Goal: Register for event/course

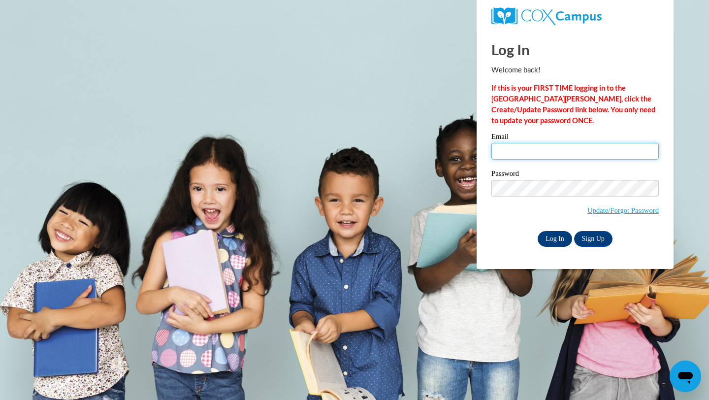
type input "smervin@valdosta.edu"
click at [549, 241] on input "Log In" at bounding box center [555, 239] width 34 height 16
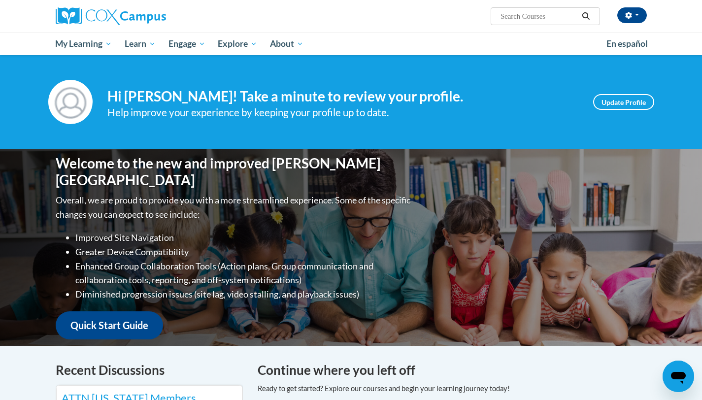
click at [540, 21] on input "Search..." at bounding box center [538, 16] width 79 height 12
type input "Language"
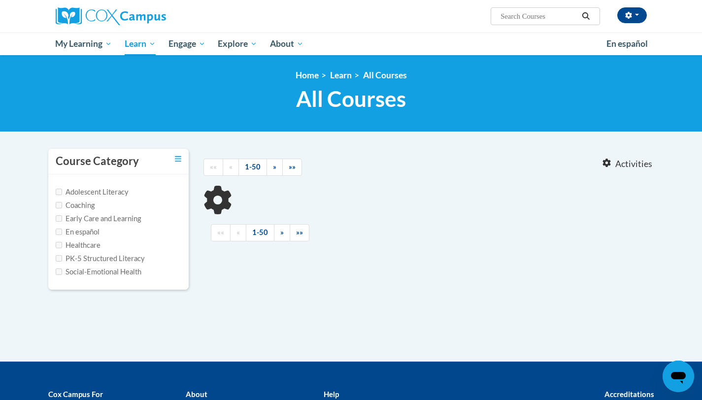
type input "Language"
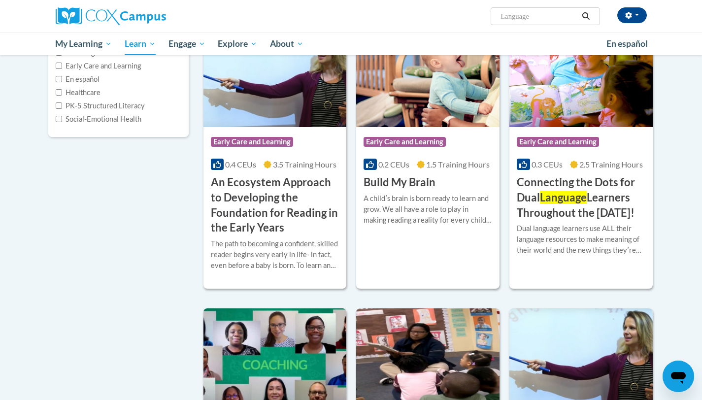
scroll to position [126, 0]
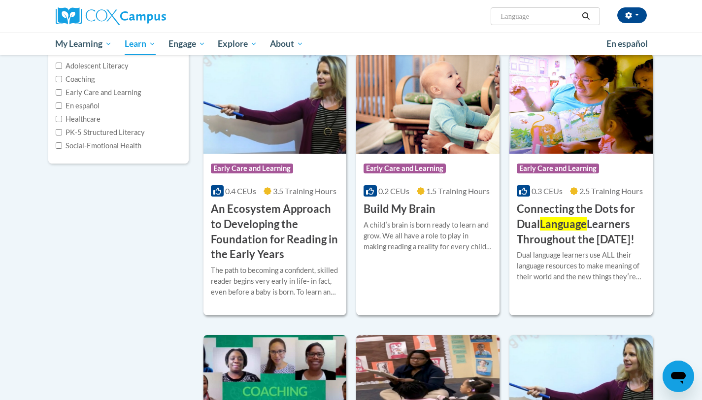
click at [515, 20] on input "Language" at bounding box center [538, 16] width 79 height 12
click at [534, 23] on span "Search Search... Language" at bounding box center [544, 16] width 109 height 18
click at [536, 24] on span "Search Search... Language" at bounding box center [544, 16] width 109 height 18
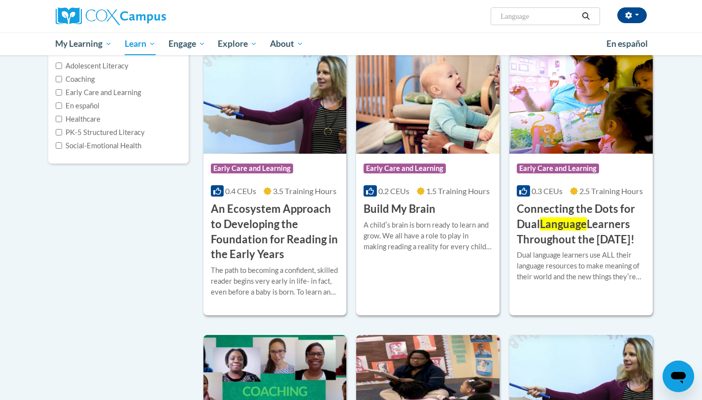
click at [533, 17] on input "Language" at bounding box center [538, 16] width 79 height 12
click at [533, 16] on input "Language" at bounding box center [538, 16] width 79 height 12
type input "vocabulary"
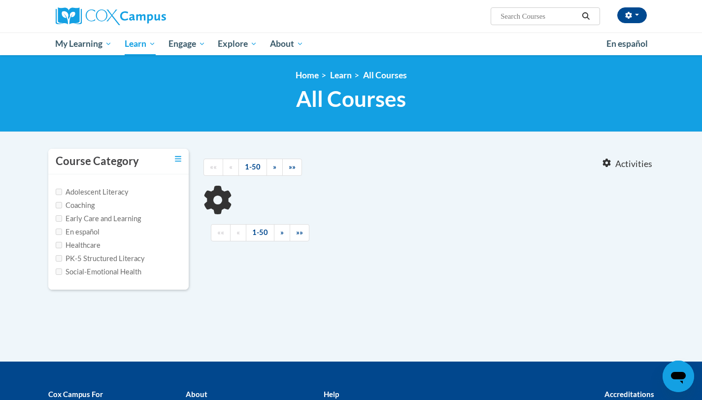
type input "vocabulary"
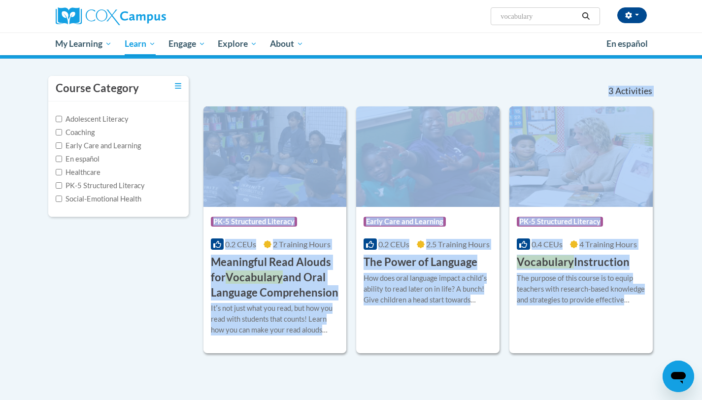
drag, startPoint x: 708, startPoint y: 170, endPoint x: 708, endPoint y: 216, distance: 45.8
click at [701, 217] on html "Shadaija Ervin (America/New_York UTC-04:00) My Profile Inbox My Transcripts Log…" at bounding box center [351, 127] width 702 height 400
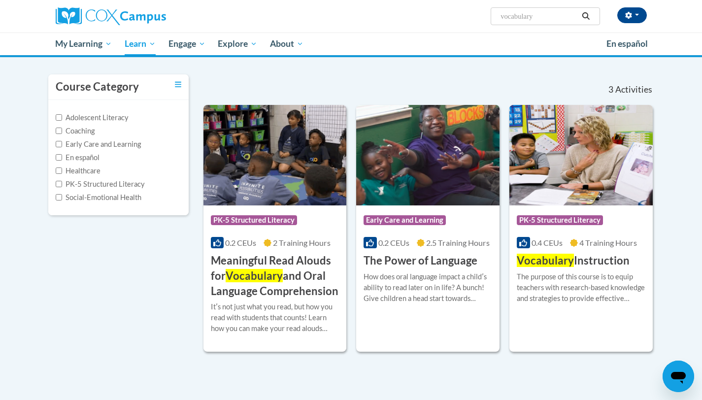
click at [663, 298] on body "Shadaija Ervin (America/New_York UTC-04:00) My Profile Inbox My Transcripts Log…" at bounding box center [351, 256] width 702 height 660
click at [625, 258] on h3 "Vocabulary Instruction" at bounding box center [572, 260] width 113 height 15
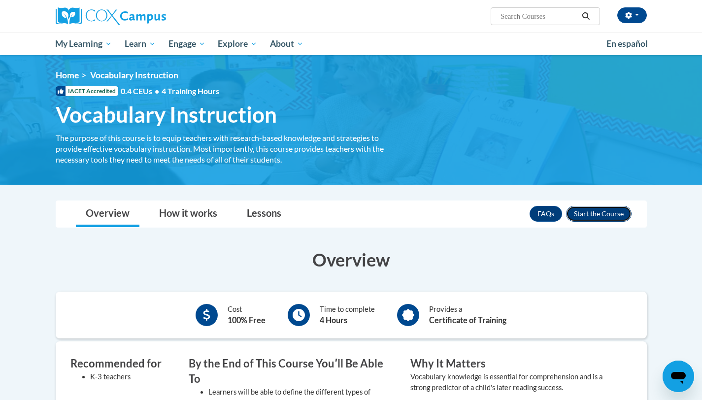
click at [602, 215] on button "Enroll" at bounding box center [598, 214] width 65 height 16
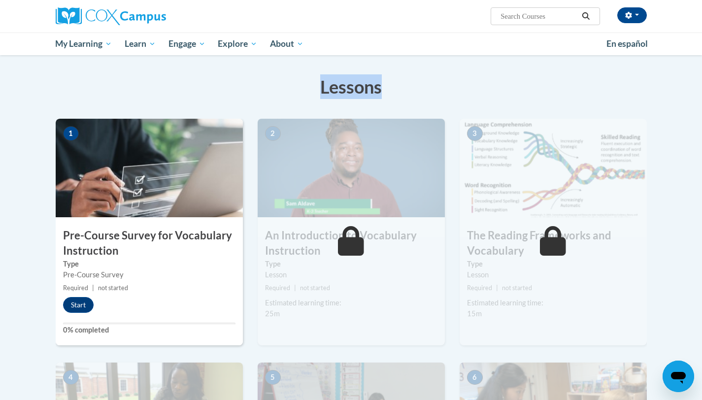
drag, startPoint x: 708, startPoint y: 70, endPoint x: 708, endPoint y: 112, distance: 42.3
click at [701, 113] on html "[PERSON_NAME] ([GEOGRAPHIC_DATA]/New_York UTC-04:00) My Profile Inbox My Transc…" at bounding box center [351, 62] width 702 height 400
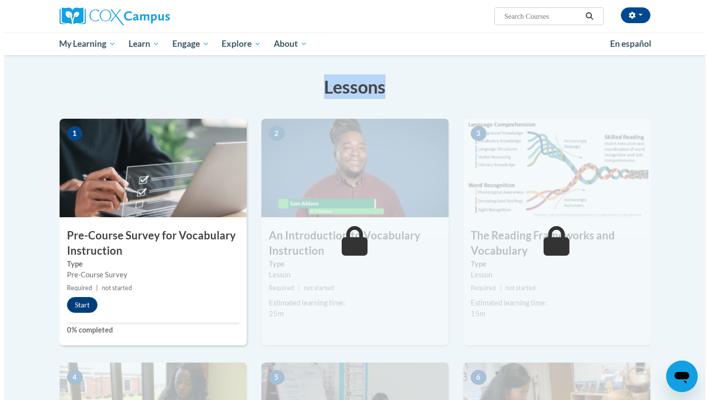
scroll to position [152, 0]
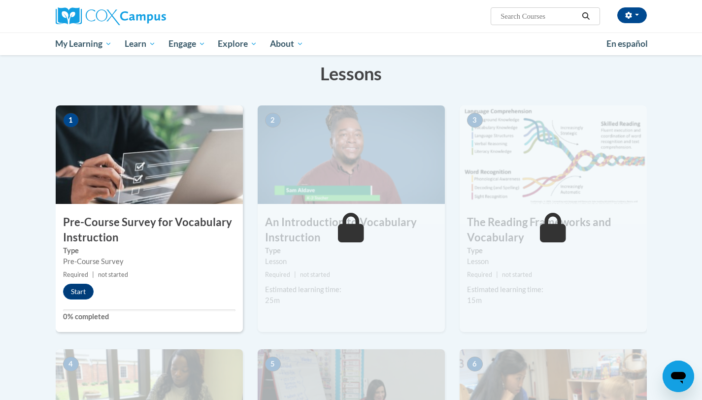
click at [75, 300] on div "1 Pre-Course Survey for Vocabulary Instruction Type Pre-Course Survey Required …" at bounding box center [149, 218] width 187 height 226
click at [74, 291] on button "Start" at bounding box center [78, 292] width 31 height 16
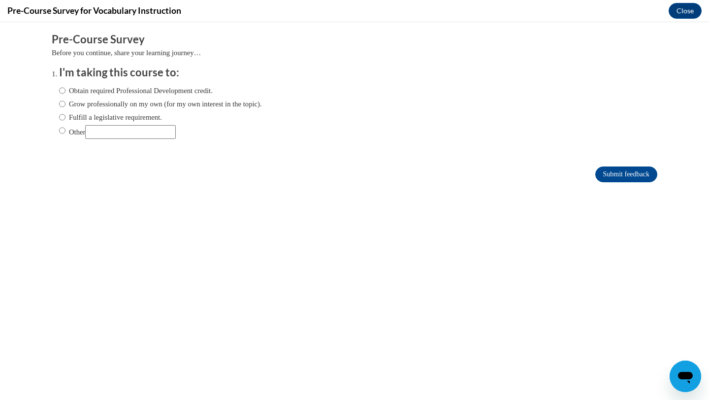
scroll to position [0, 0]
click at [133, 90] on label "Obtain required Professional Development credit." at bounding box center [136, 90] width 154 height 11
click at [65, 90] on input "Obtain required Professional Development credit." at bounding box center [62, 90] width 6 height 11
radio input "true"
click at [607, 174] on input "Submit feedback" at bounding box center [626, 174] width 62 height 16
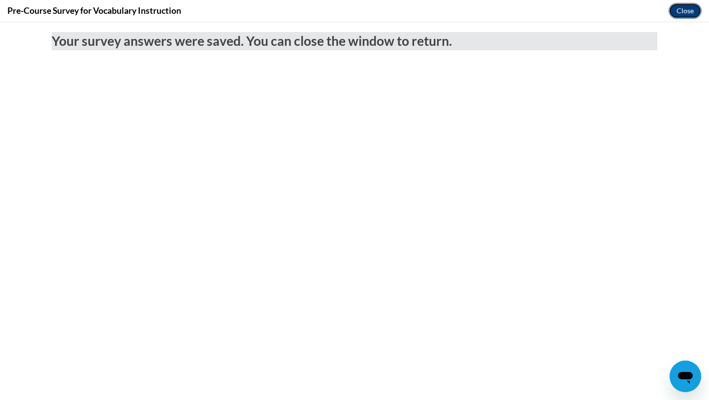
click at [688, 14] on button "Close" at bounding box center [685, 11] width 33 height 16
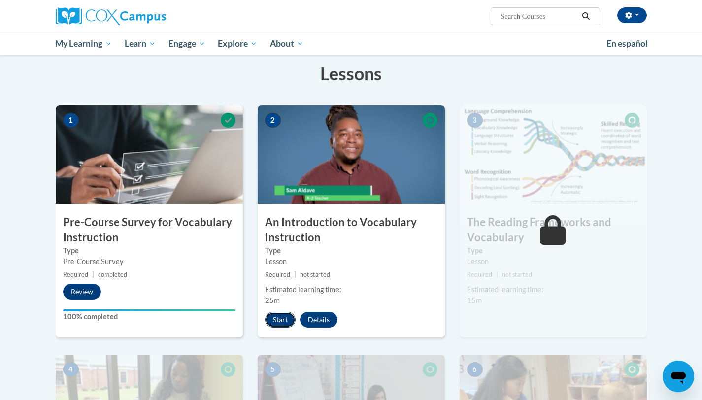
click at [284, 318] on button "Start" at bounding box center [280, 320] width 31 height 16
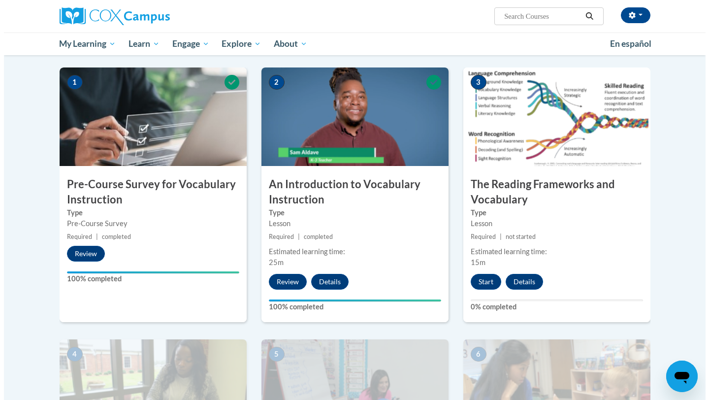
scroll to position [226, 0]
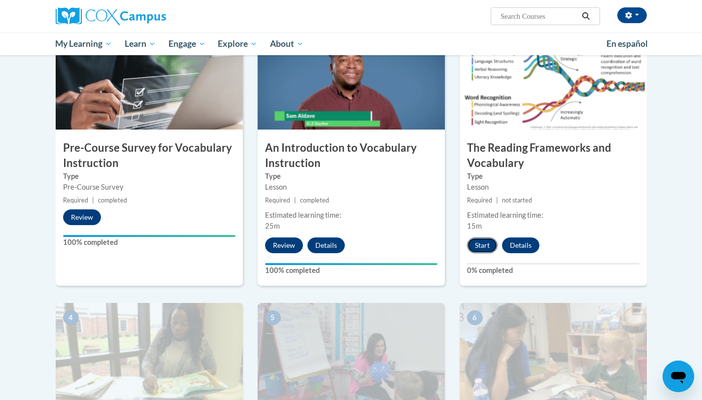
click at [484, 243] on button "Start" at bounding box center [482, 245] width 31 height 16
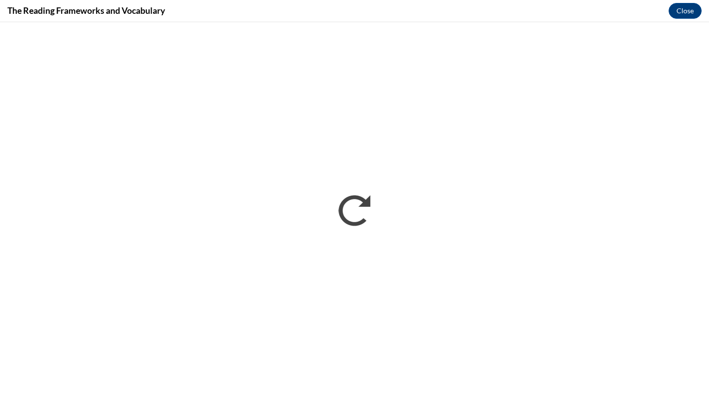
scroll to position [0, 0]
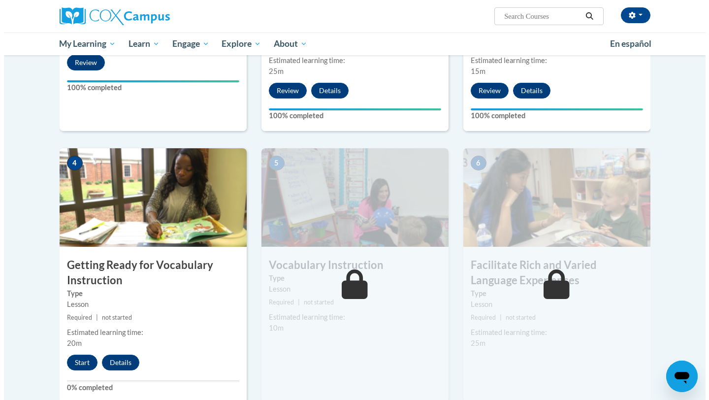
scroll to position [403, 0]
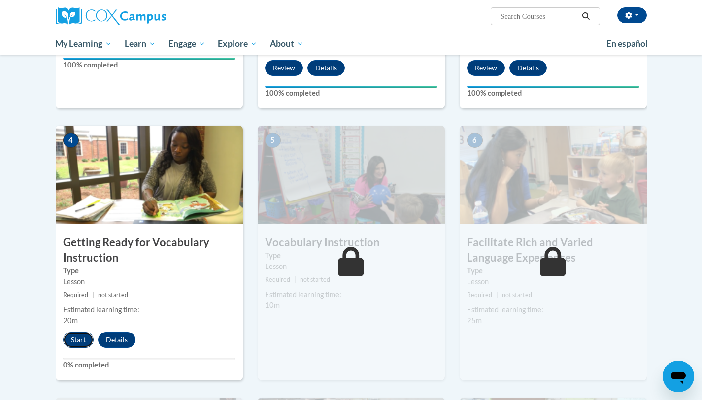
click at [73, 341] on button "Start" at bounding box center [78, 340] width 31 height 16
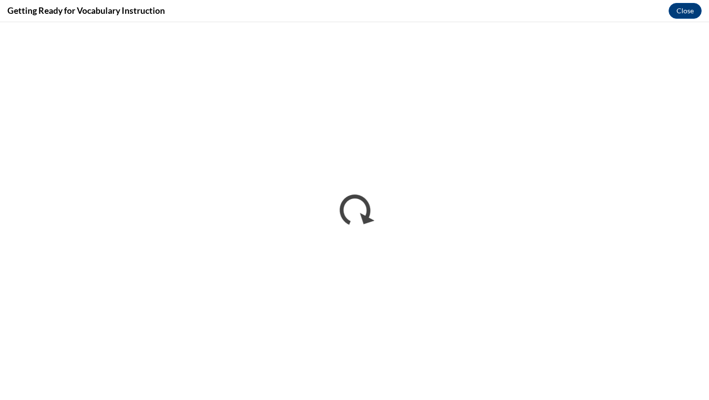
scroll to position [0, 0]
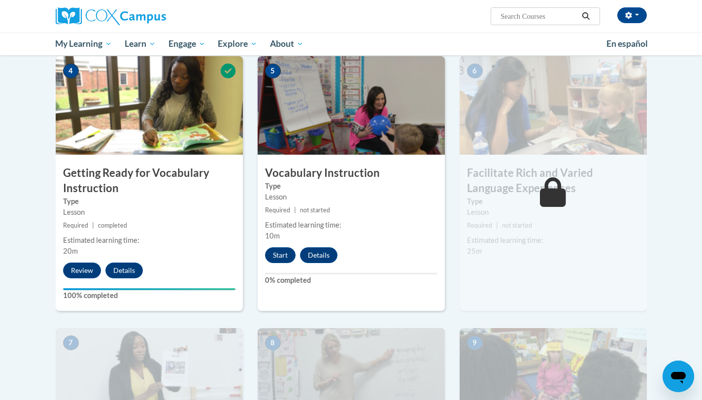
drag, startPoint x: 708, startPoint y: 63, endPoint x: 707, endPoint y: 188, distance: 125.1
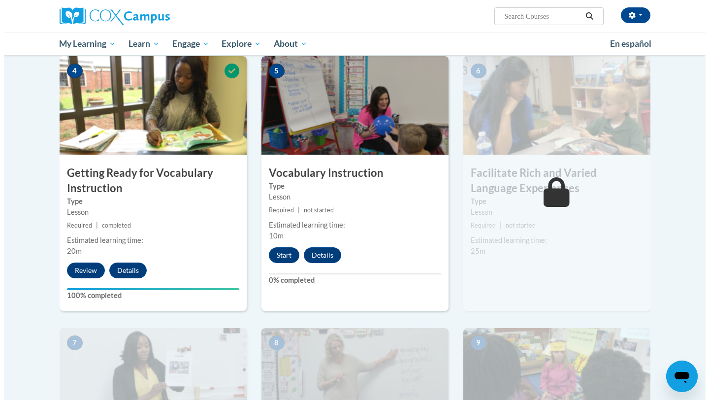
scroll to position [469, 0]
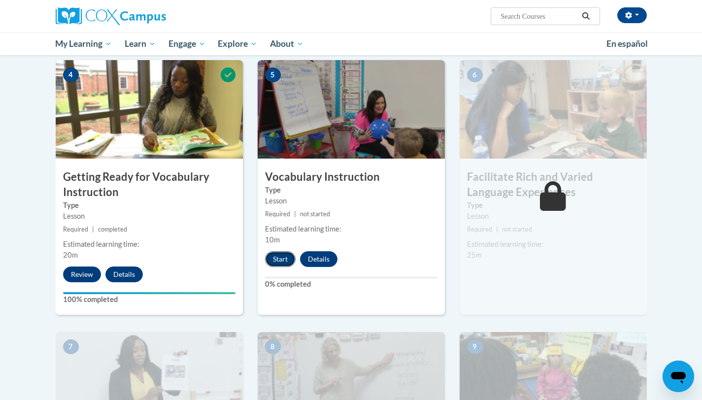
click at [286, 265] on button "Start" at bounding box center [280, 259] width 31 height 16
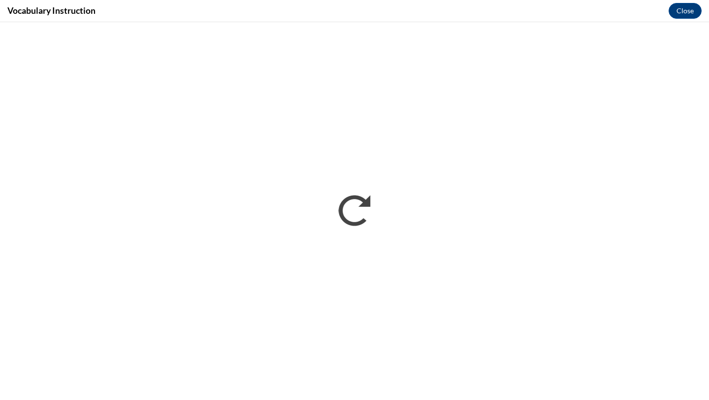
scroll to position [0, 0]
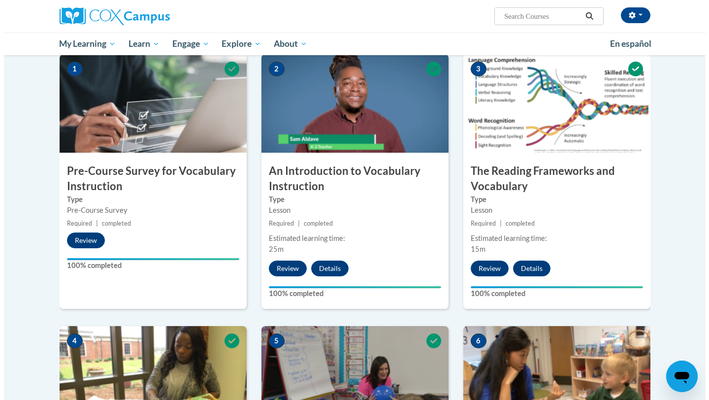
scroll to position [593, 0]
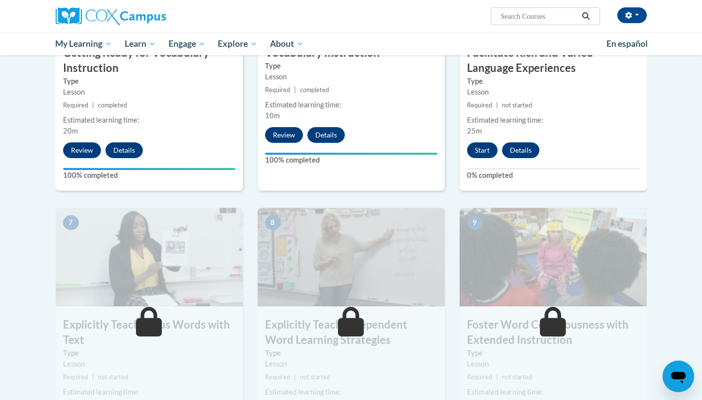
click at [474, 153] on button "Start" at bounding box center [482, 150] width 31 height 16
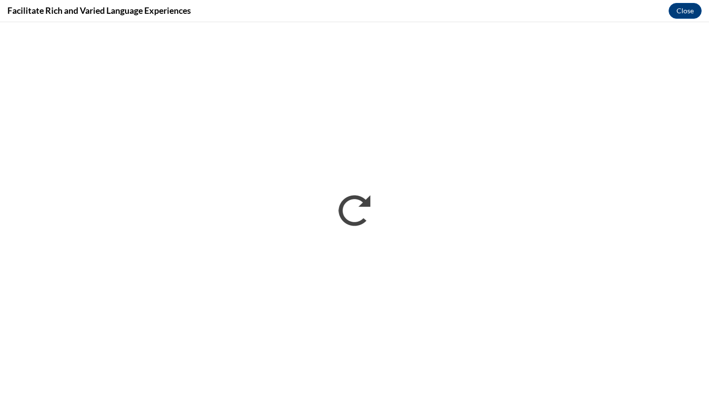
scroll to position [0, 0]
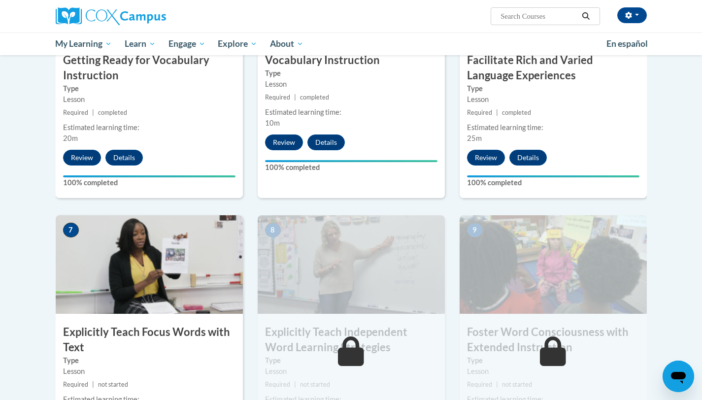
scroll to position [845, 0]
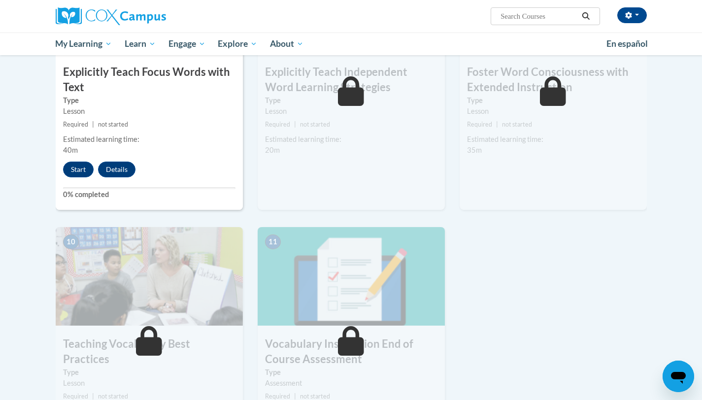
drag, startPoint x: 708, startPoint y: 160, endPoint x: 704, endPoint y: 261, distance: 101.5
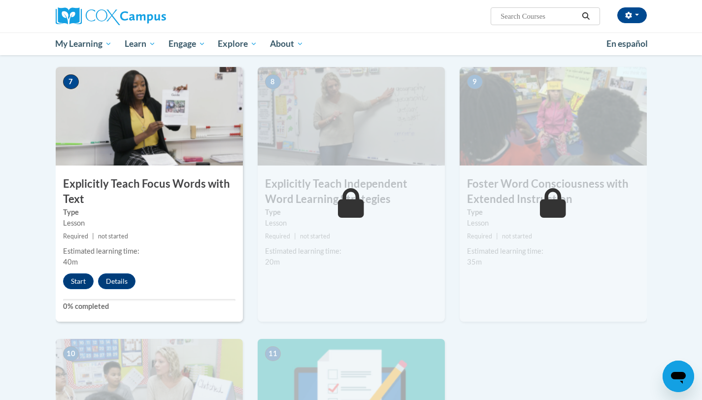
drag, startPoint x: 708, startPoint y: 301, endPoint x: 705, endPoint y: 272, distance: 29.3
